Goal: Task Accomplishment & Management: Complete application form

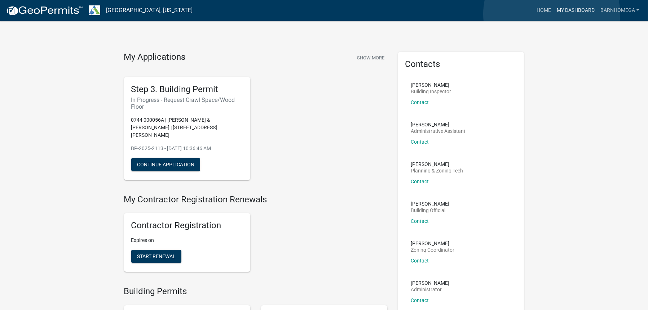
click at [554, 14] on link "My Dashboard" at bounding box center [576, 11] width 44 height 14
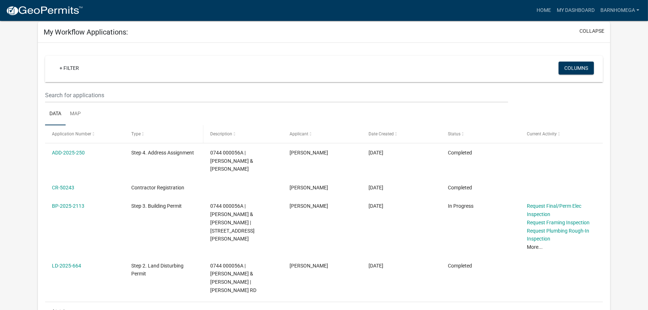
scroll to position [36, 0]
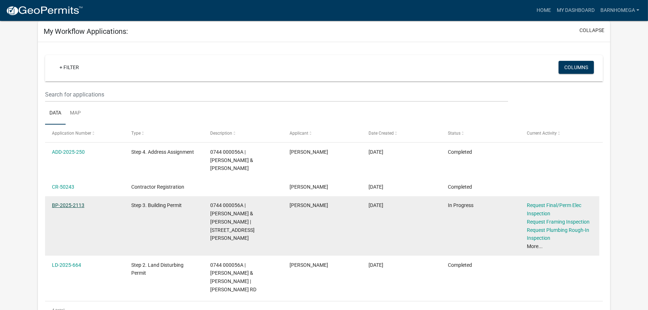
click at [78, 208] on link "BP-2025-2113" at bounding box center [68, 206] width 32 height 6
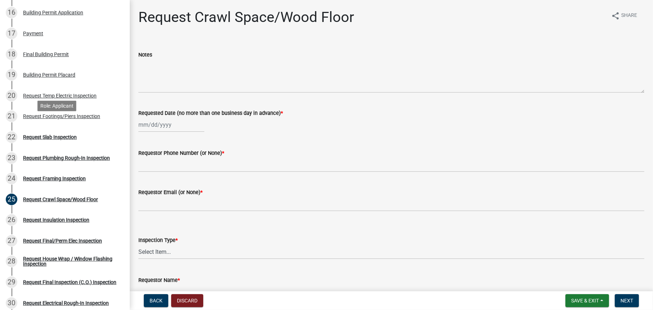
scroll to position [433, 0]
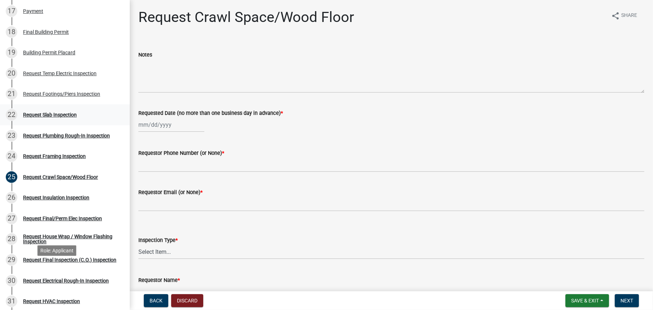
click at [75, 118] on div "Request Slab Inspection" at bounding box center [50, 114] width 54 height 5
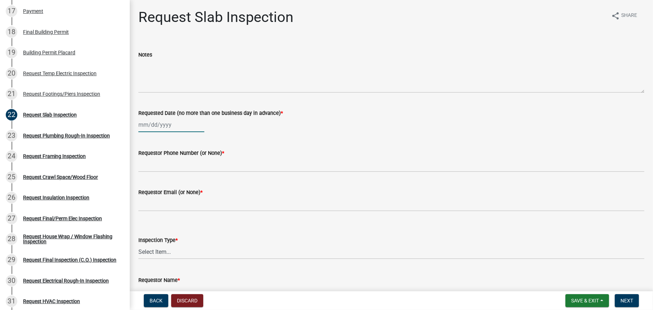
click at [165, 132] on div at bounding box center [171, 125] width 66 height 15
select select "10"
select select "2025"
click at [174, 200] on div "15" at bounding box center [169, 195] width 12 height 12
type input "[DATE]"
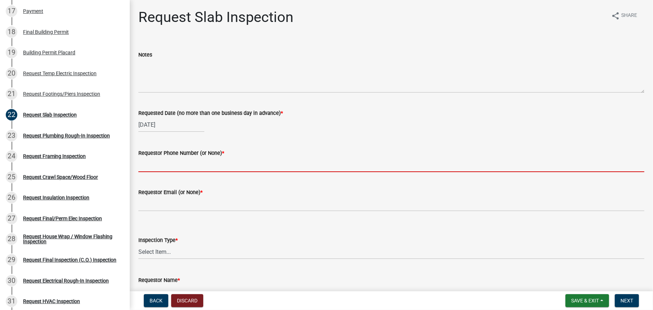
click at [215, 172] on input "Requestor Phone Number (or None) *" at bounding box center [391, 165] width 506 height 15
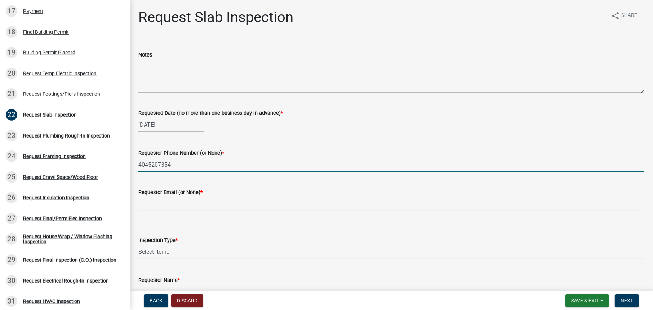
type input "4045207354"
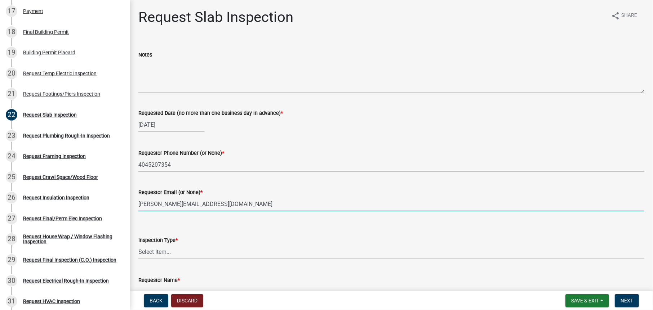
type input "[PERSON_NAME][EMAIL_ADDRESS][DOMAIN_NAME]"
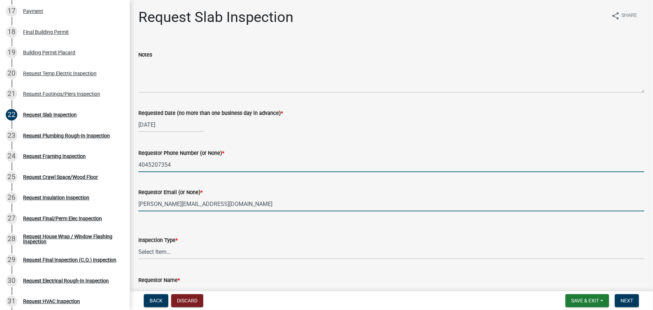
click at [187, 172] on input "4045207354" at bounding box center [391, 165] width 506 height 15
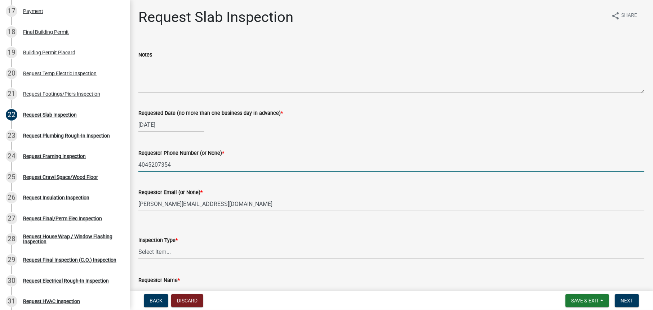
click at [154, 172] on input "4045207354" at bounding box center [391, 165] width 506 height 15
click at [193, 172] on input "[PHONE_NUMBER]" at bounding box center [391, 165] width 506 height 15
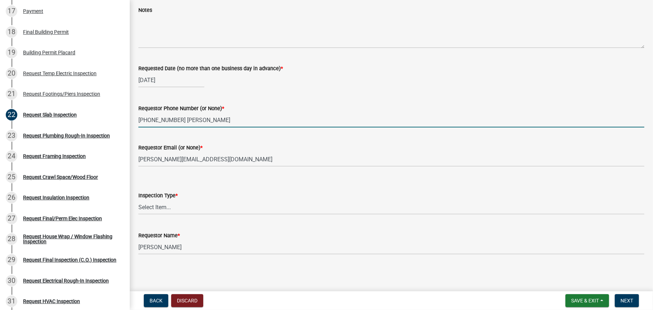
scroll to position [108, 0]
type input "[PHONE_NUMBER] [PERSON_NAME]"
click at [185, 205] on select "Select Item... Slab" at bounding box center [391, 207] width 506 height 15
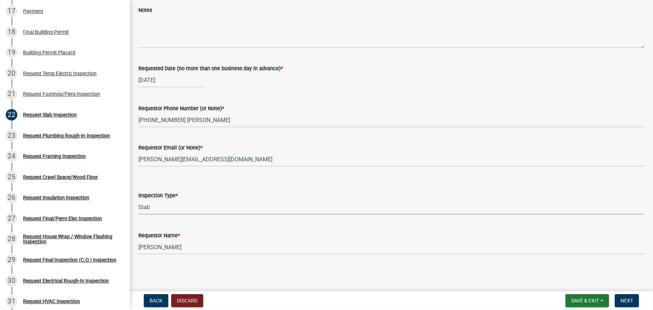
click at [140, 200] on select "Select Item... Slab" at bounding box center [391, 207] width 506 height 15
select select "ab79e0bf-6fbf-48c6-834d-2adc4864fc5e"
click at [627, 298] on span "Next" at bounding box center [627, 301] width 13 height 6
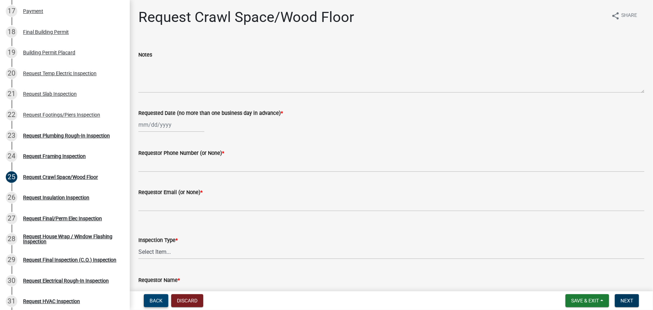
click at [162, 299] on span "Back" at bounding box center [156, 301] width 13 height 6
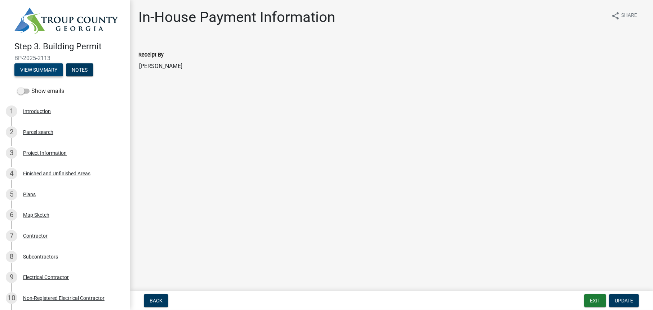
click at [63, 76] on button "View Summary" at bounding box center [38, 69] width 49 height 13
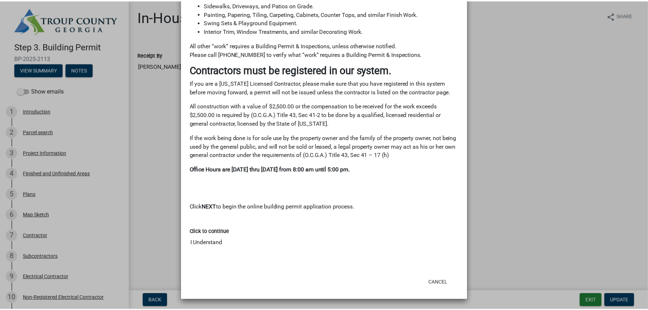
scroll to position [784, 0]
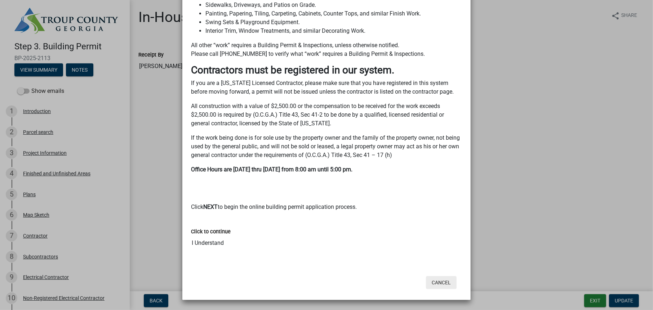
click at [441, 277] on button "Cancel" at bounding box center [441, 283] width 31 height 13
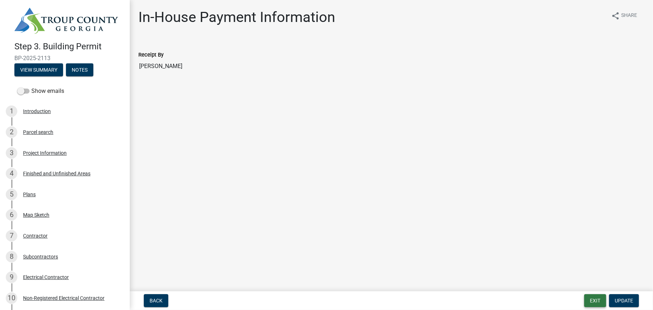
click at [584, 297] on button "Exit" at bounding box center [595, 301] width 22 height 13
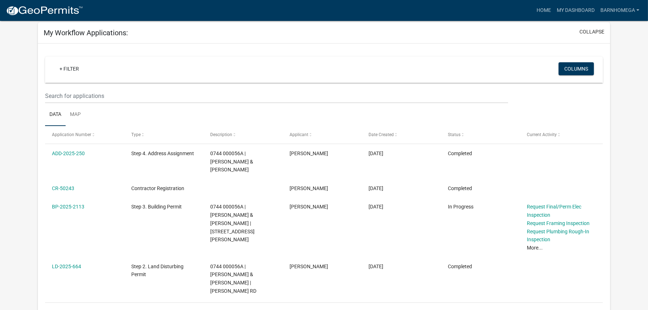
scroll to position [36, 0]
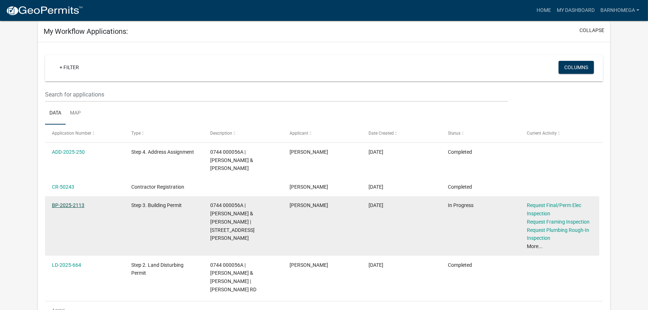
click at [76, 208] on link "BP-2025-2113" at bounding box center [68, 206] width 32 height 6
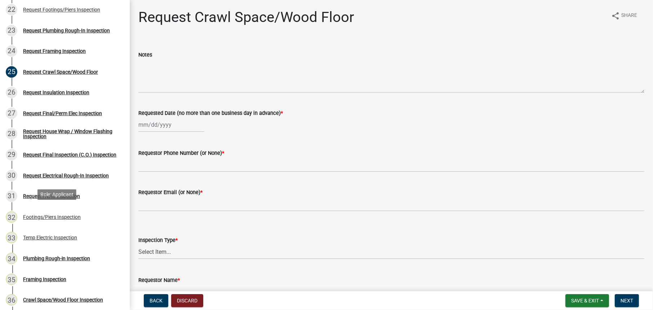
scroll to position [541, 0]
